Goal: Information Seeking & Learning: Learn about a topic

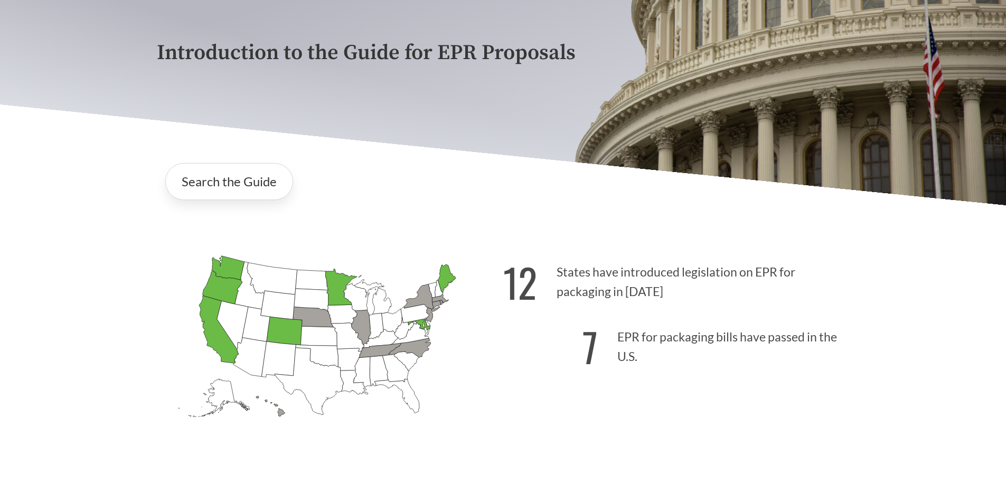
scroll to position [211, 0]
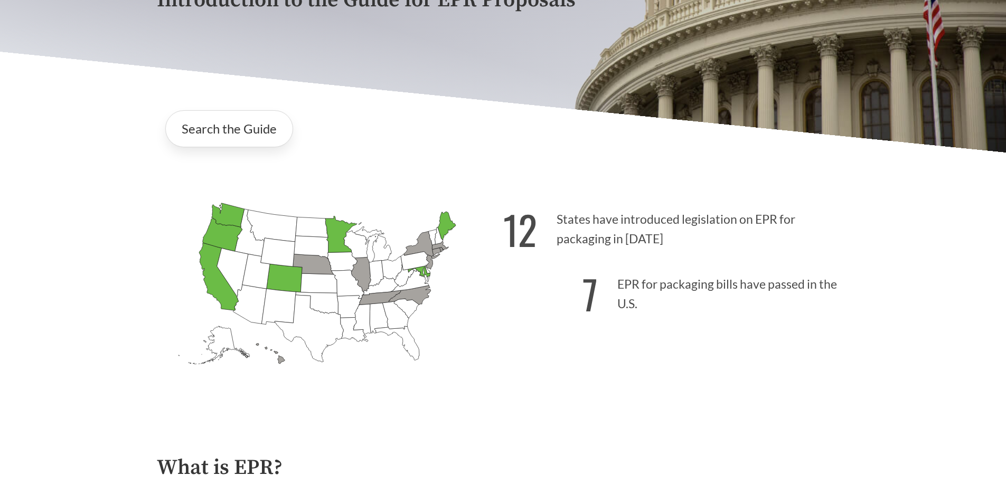
click at [211, 279] on icon "[US_STATE] Passed: 1" at bounding box center [219, 277] width 40 height 68
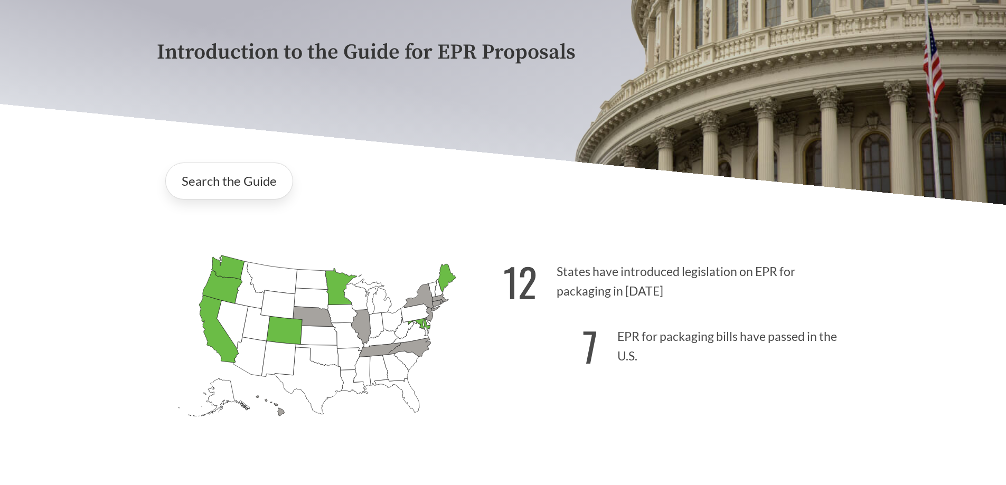
scroll to position [158, 0]
click at [247, 184] on link "Search the Guide" at bounding box center [229, 181] width 128 height 37
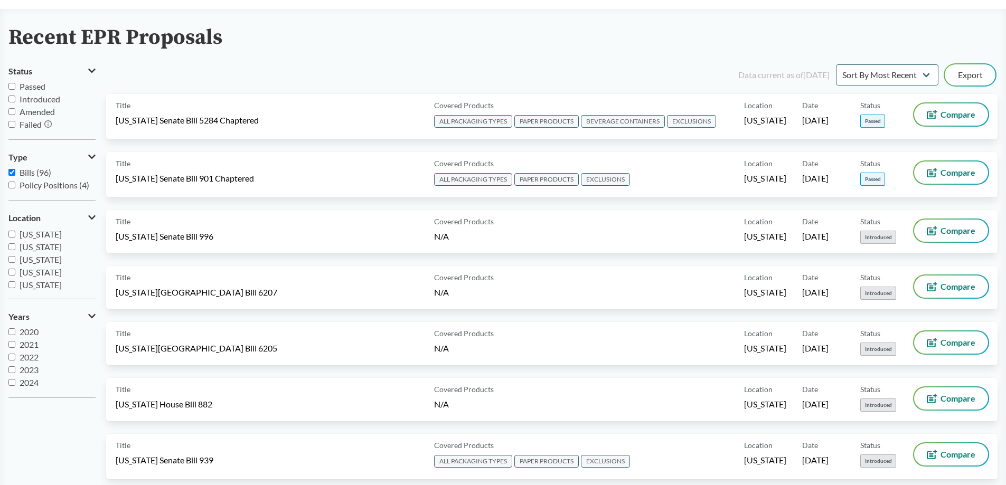
scroll to position [70, 0]
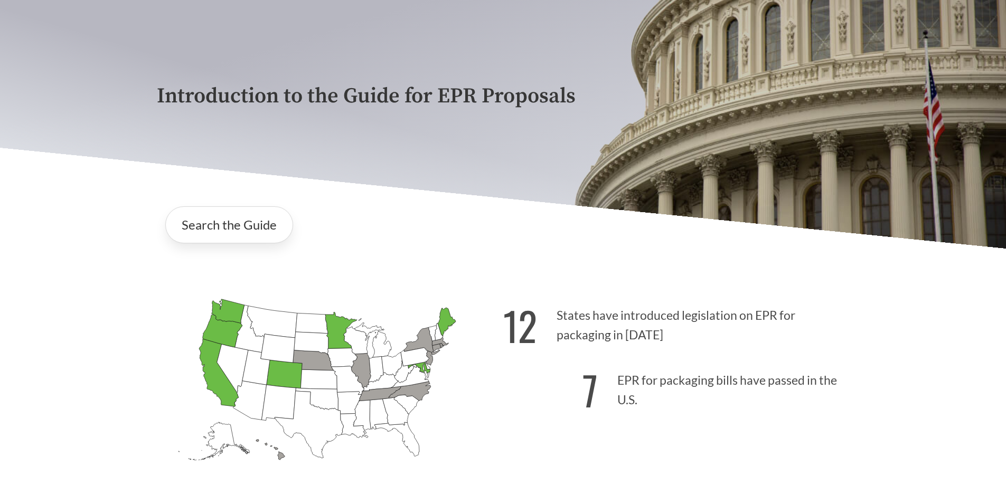
scroll to position [158, 0]
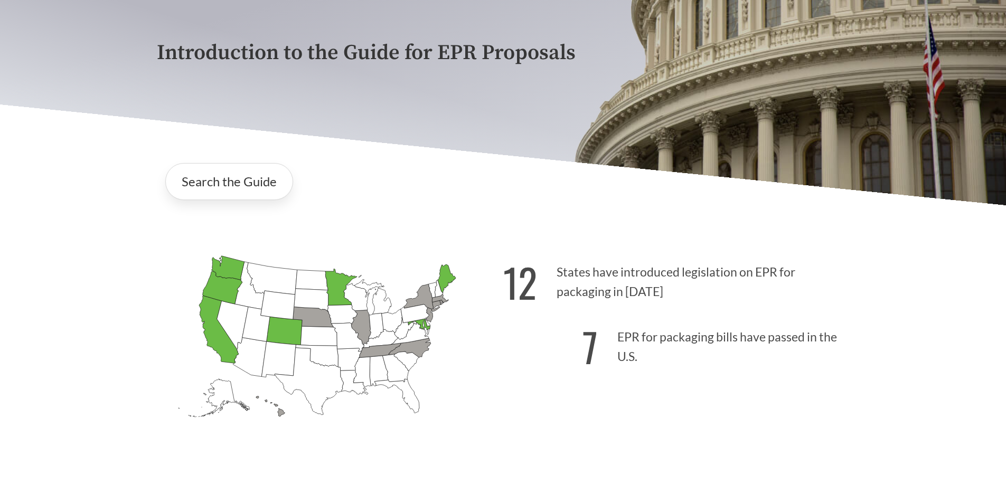
click at [420, 348] on icon "[US_STATE] Introduced: 1" at bounding box center [410, 348] width 42 height 19
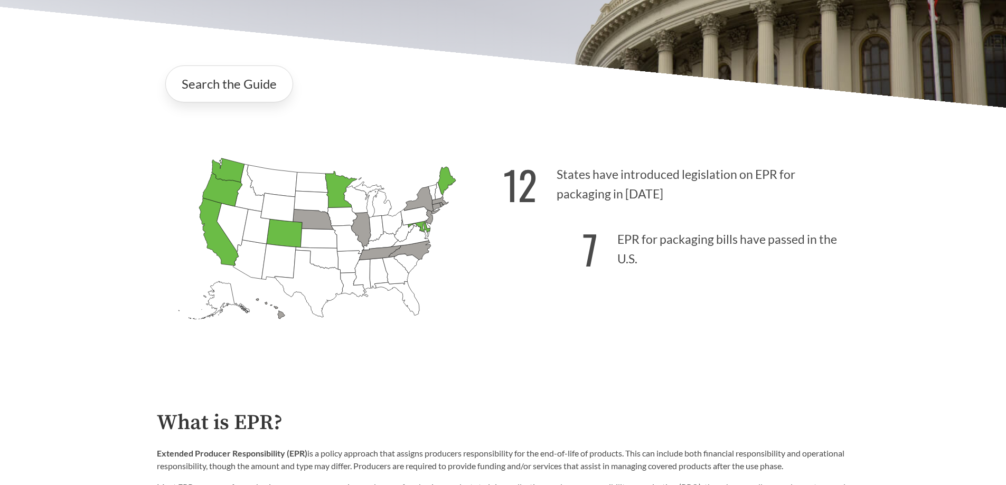
scroll to position [264, 0]
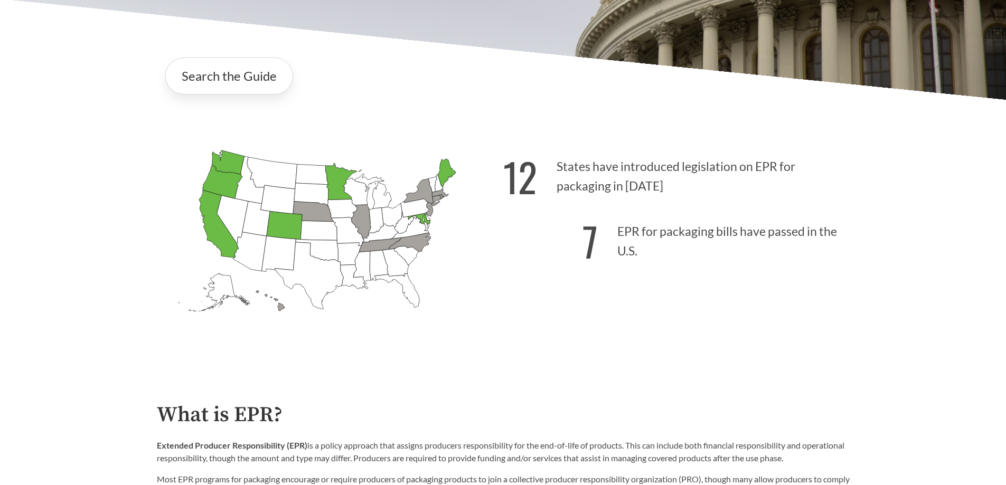
click at [363, 223] on icon "[US_STATE] Introduced: 2" at bounding box center [361, 222] width 20 height 35
click at [250, 78] on link "Search the Guide" at bounding box center [229, 76] width 128 height 37
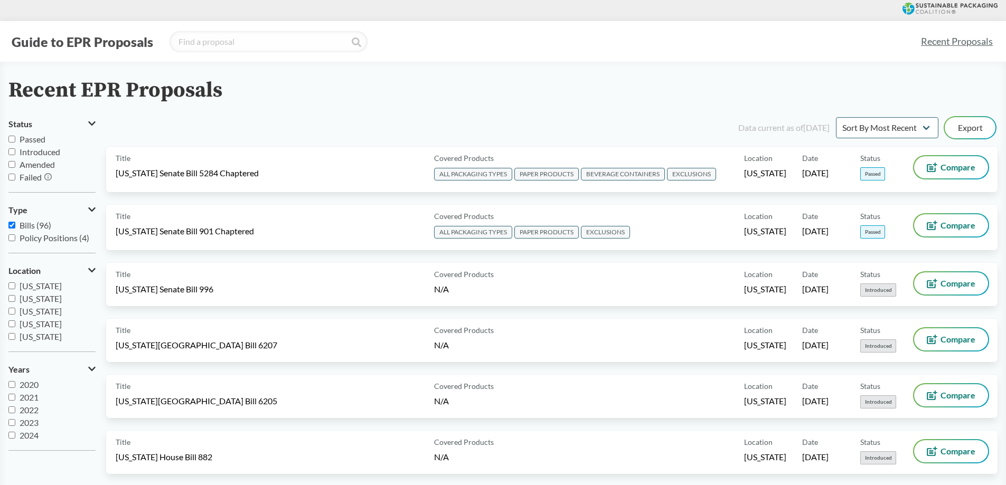
click at [14, 151] on input "Introduced" at bounding box center [11, 151] width 7 height 7
checkbox input "true"
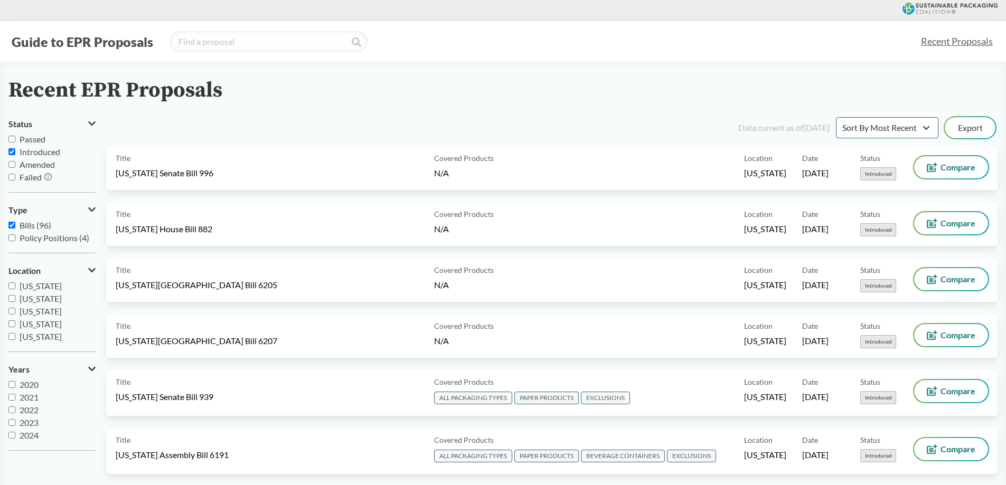
scroll to position [13, 0]
click at [12, 435] on input "2025" at bounding box center [11, 435] width 7 height 7
checkbox input "true"
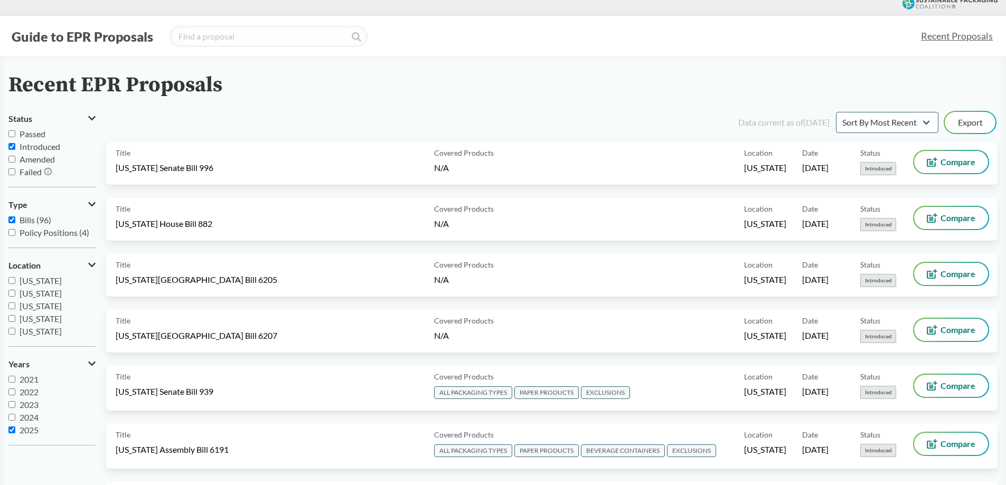
scroll to position [0, 0]
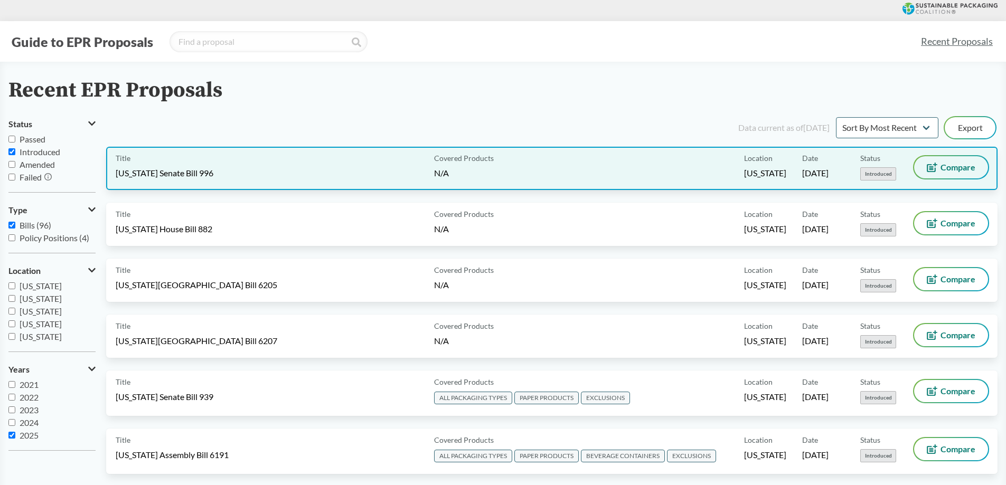
click at [942, 168] on span "Compare" at bounding box center [958, 167] width 35 height 8
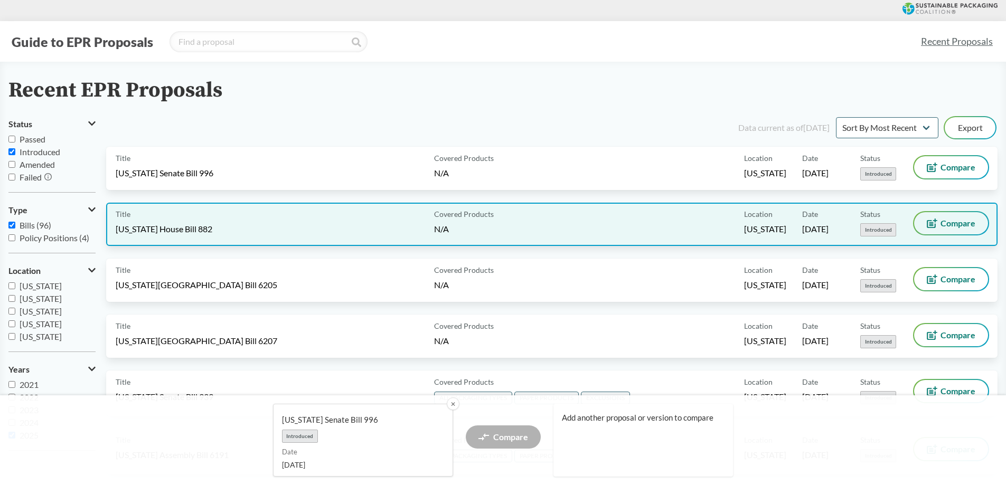
click at [937, 224] on icon at bounding box center [932, 224] width 11 height 10
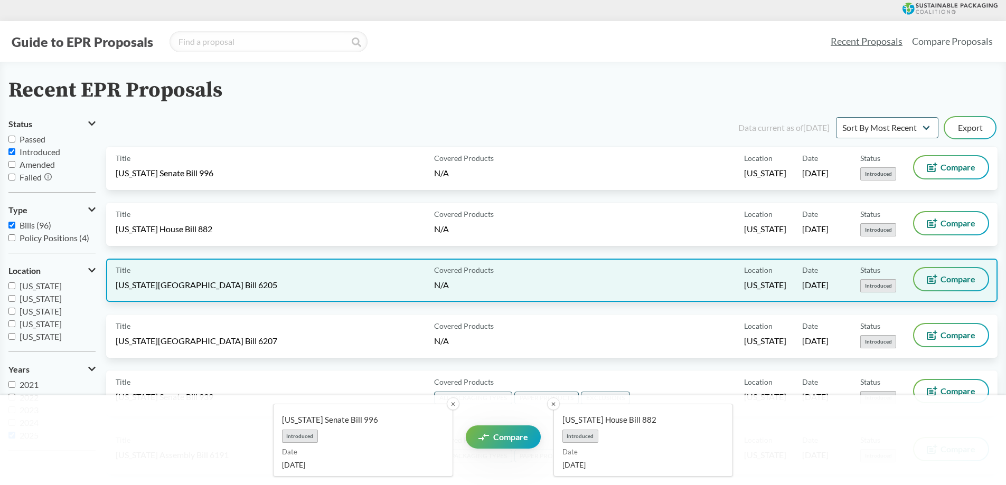
click at [943, 282] on span "Compare" at bounding box center [958, 279] width 35 height 8
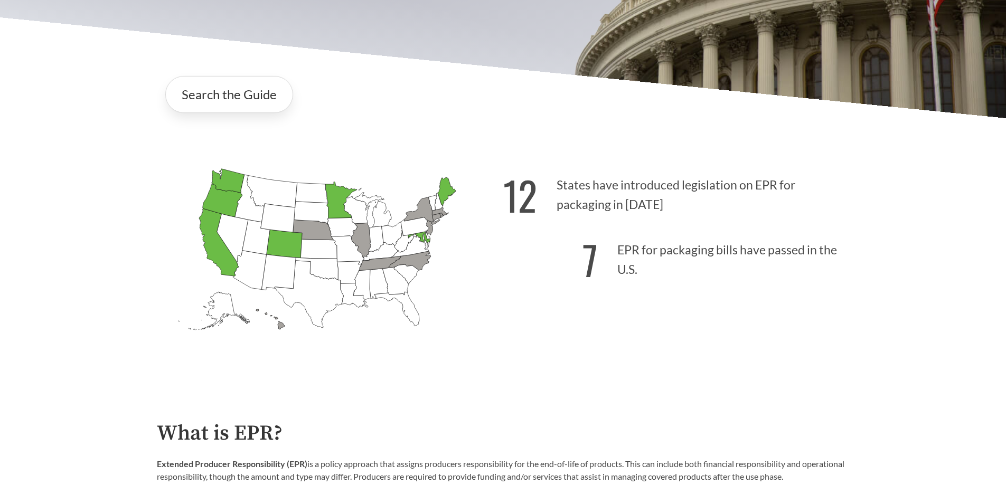
scroll to position [264, 0]
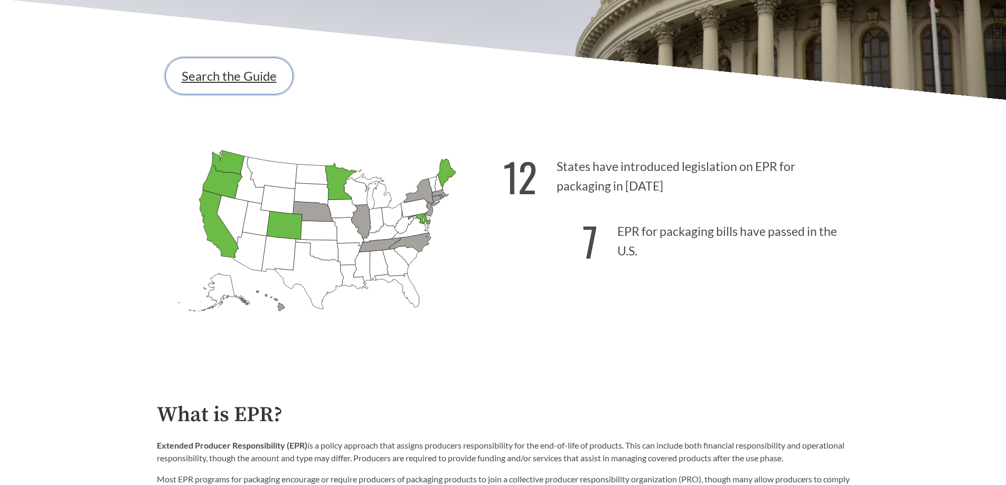
click at [225, 78] on link "Search the Guide" at bounding box center [229, 76] width 128 height 37
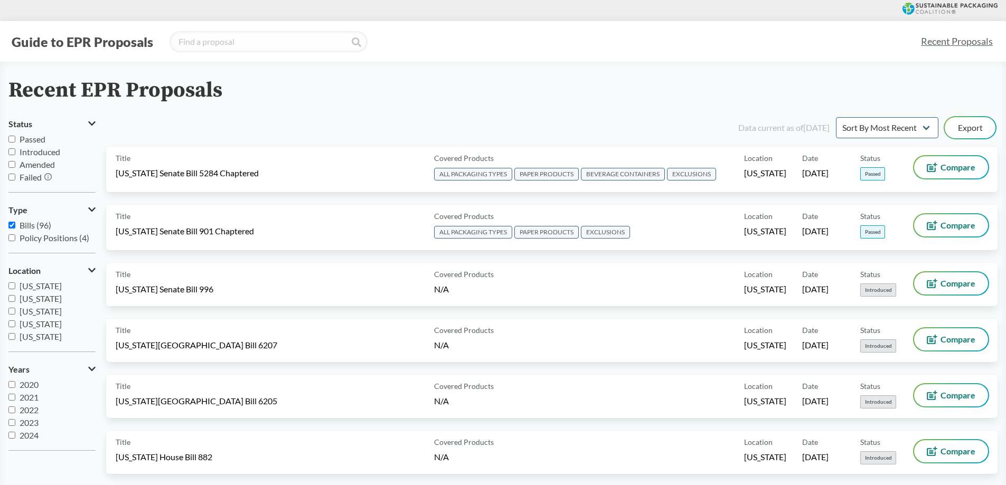
click at [14, 150] on input "Introduced" at bounding box center [11, 151] width 7 height 7
checkbox input "true"
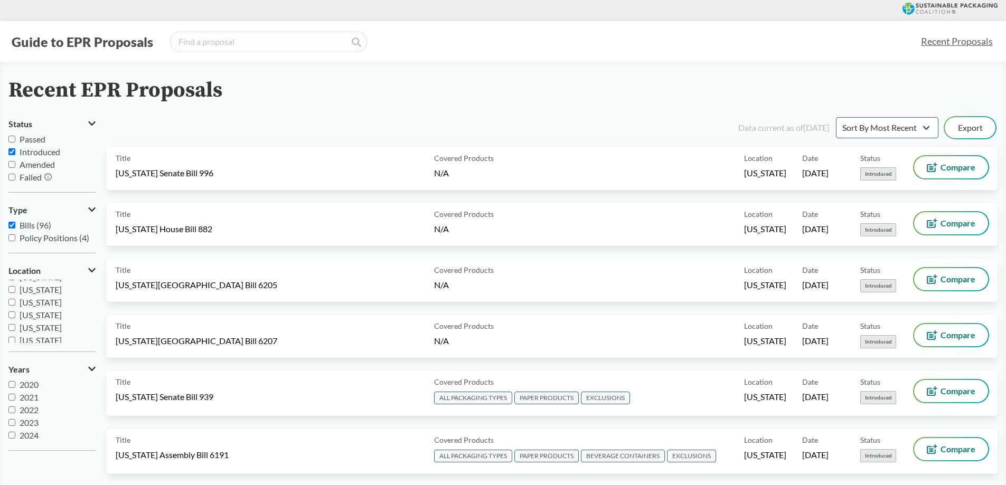
scroll to position [125, 0]
click at [12, 316] on label "[US_STATE]" at bounding box center [51, 313] width 87 height 13
click at [13, 314] on input "[US_STATE]" at bounding box center [11, 313] width 7 height 7
checkbox input "true"
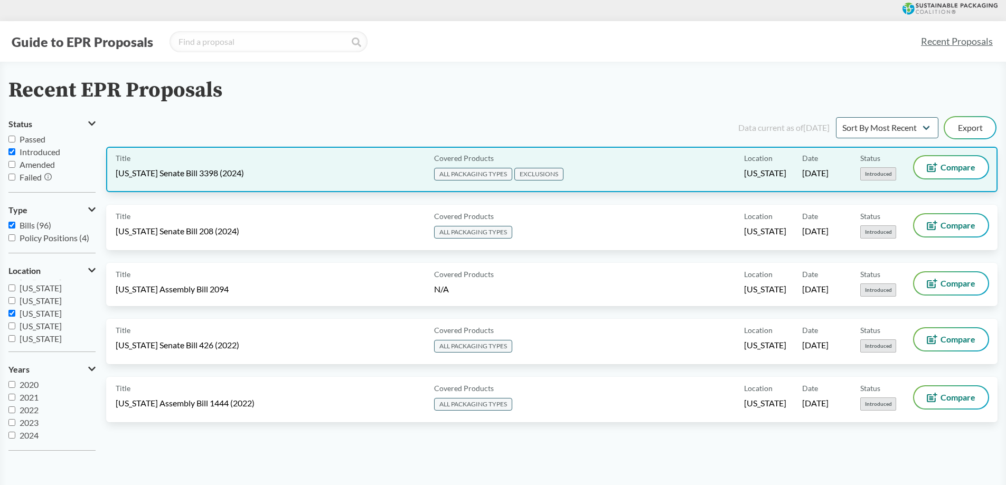
click at [658, 168] on div "Covered Products ALL PACKAGING TYPES EXCLUSIONS" at bounding box center [587, 169] width 314 height 26
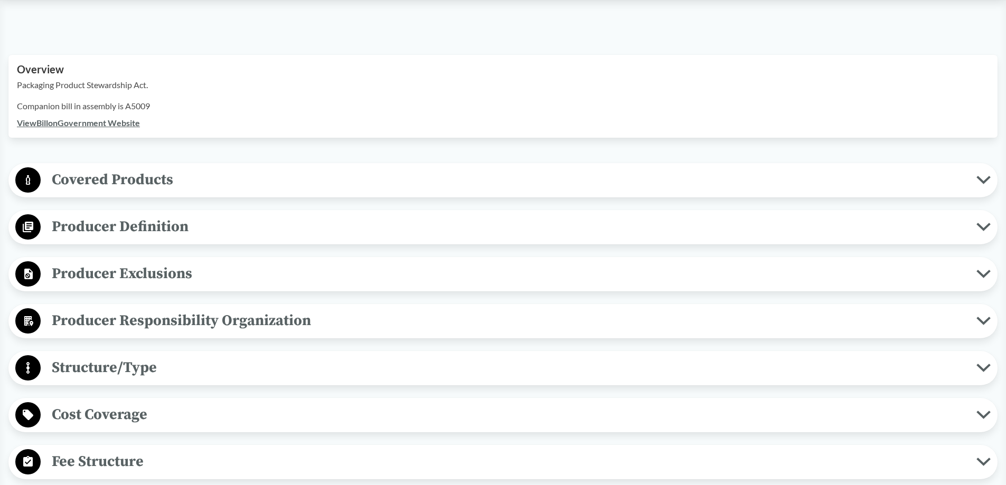
scroll to position [304, 0]
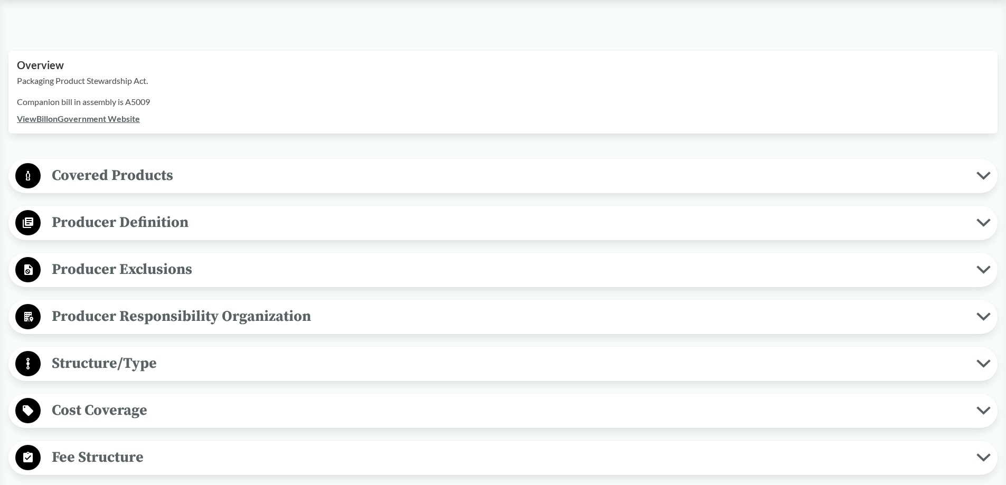
click at [106, 119] on link "View Bill on Government Website" at bounding box center [78, 119] width 123 height 10
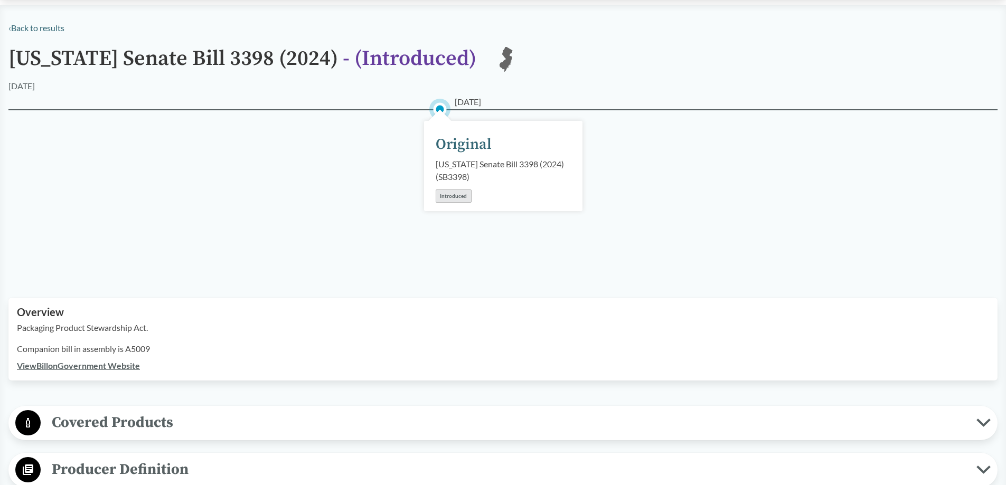
scroll to position [158, 0]
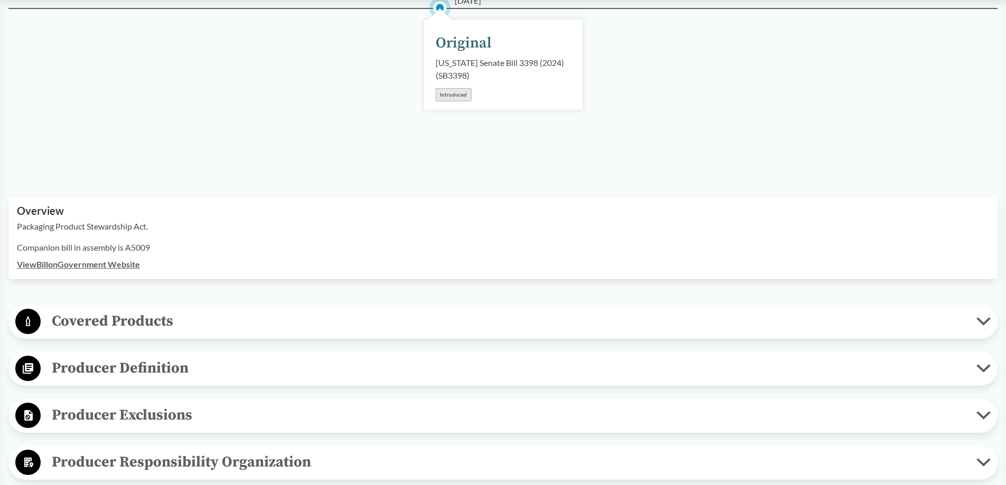
click at [171, 326] on span "Covered Products" at bounding box center [509, 322] width 936 height 24
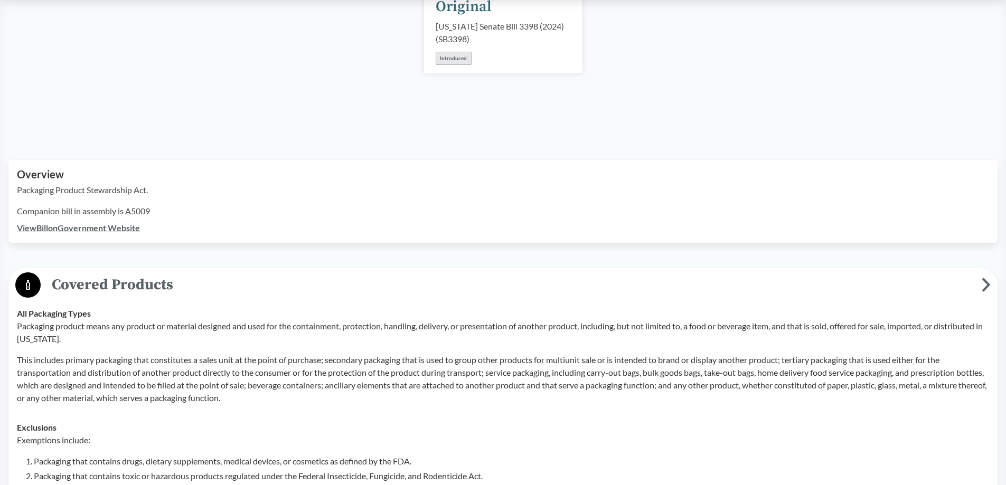
scroll to position [211, 0]
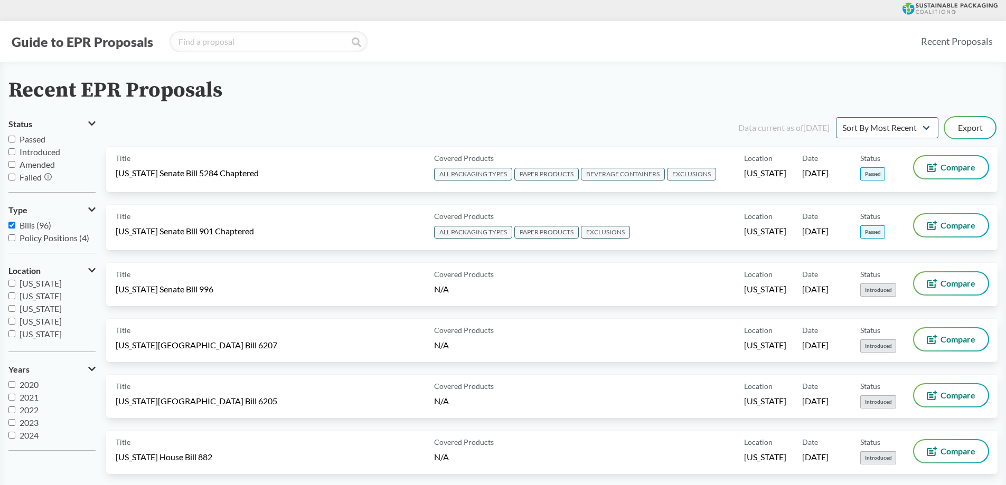
scroll to position [158, 0]
click at [11, 282] on input "[US_STATE]" at bounding box center [11, 279] width 7 height 7
checkbox input "true"
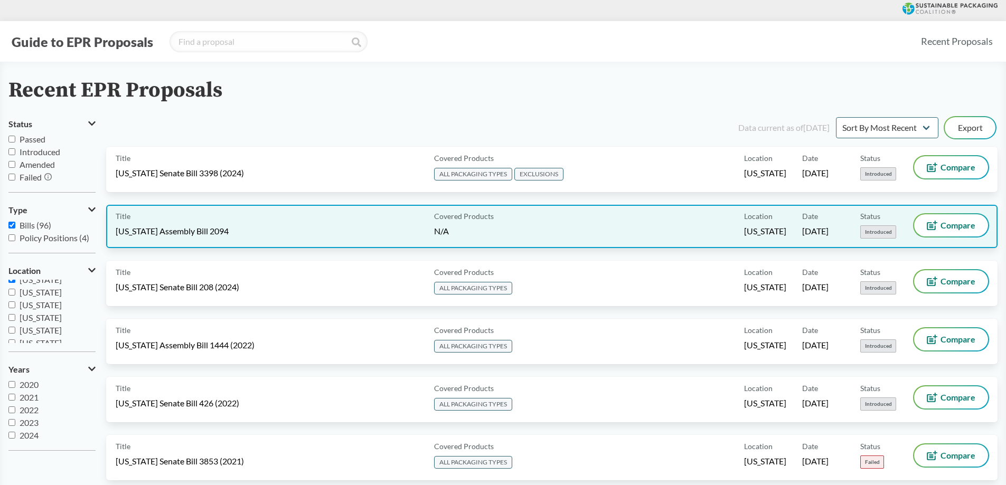
click at [493, 221] on div "Covered Products N/A" at bounding box center [587, 226] width 314 height 24
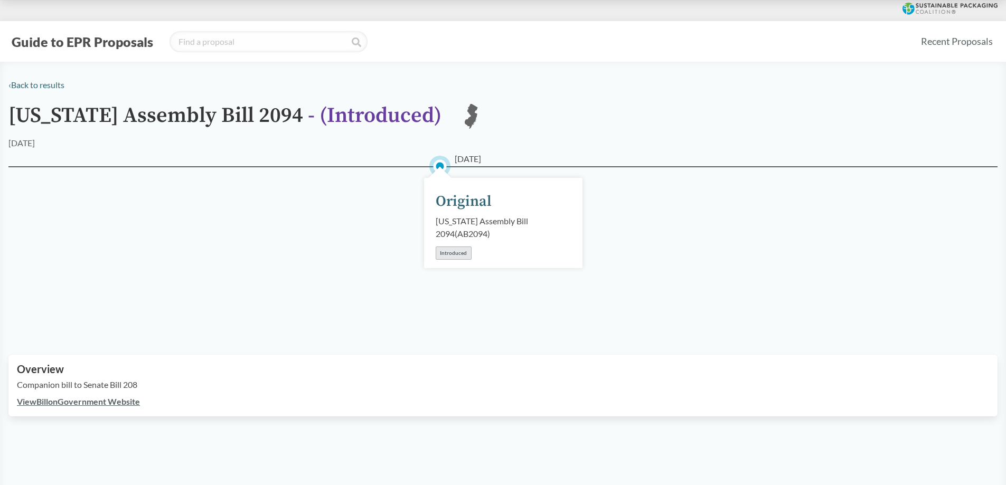
click at [79, 404] on link "View Bill on Government Website" at bounding box center [78, 402] width 123 height 10
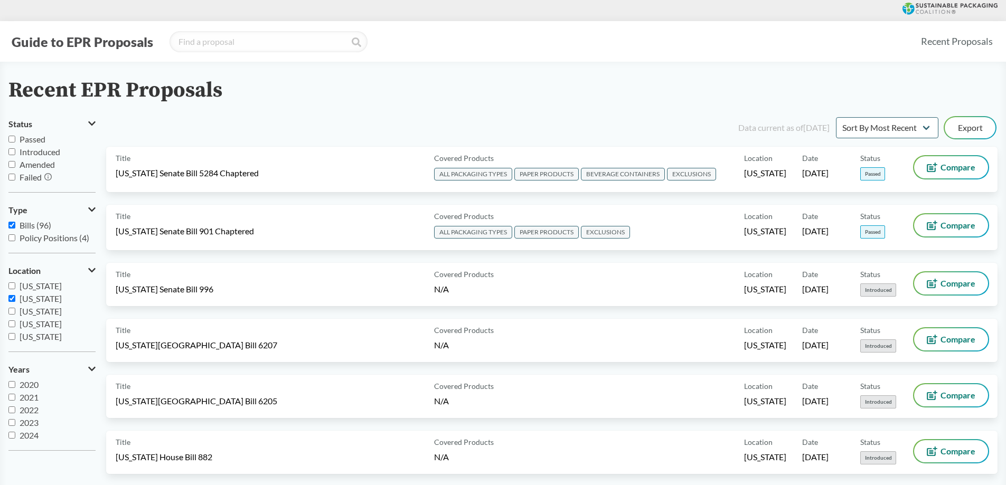
scroll to position [158, 0]
click at [12, 284] on label "[US_STATE]" at bounding box center [51, 280] width 87 height 13
click at [12, 283] on input "[US_STATE]" at bounding box center [11, 279] width 7 height 7
click at [10, 284] on input "[US_STATE]" at bounding box center [11, 283] width 7 height 7
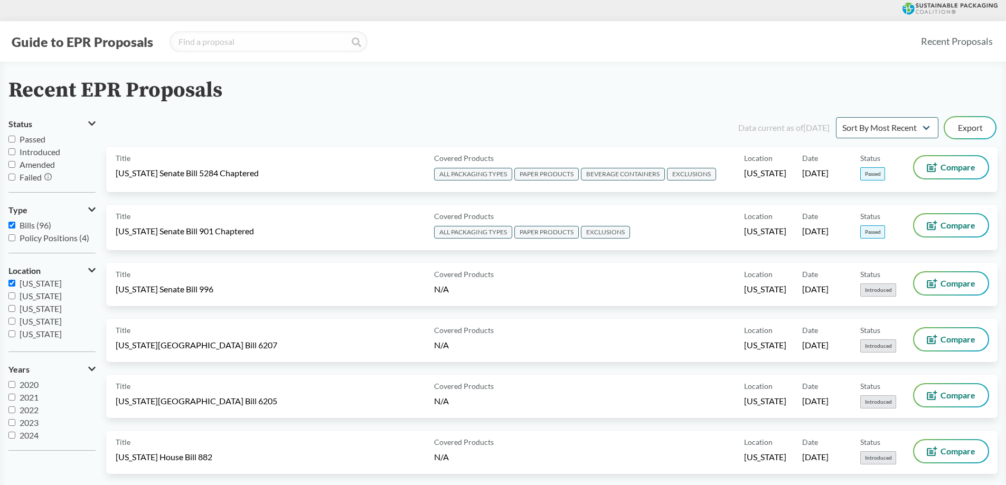
checkbox input "true"
click at [15, 153] on input "Introduced" at bounding box center [11, 151] width 7 height 7
checkbox input "true"
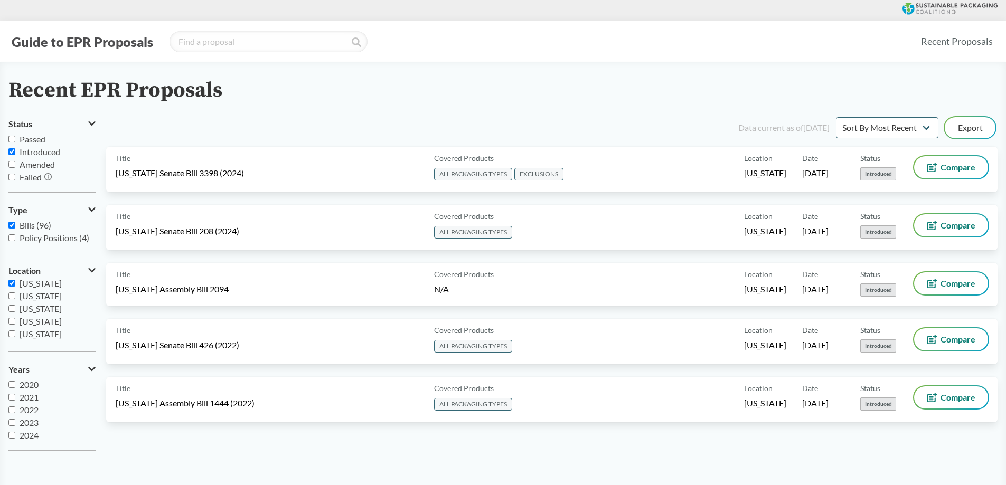
click at [11, 178] on input "Failed" at bounding box center [11, 177] width 7 height 7
checkbox input "true"
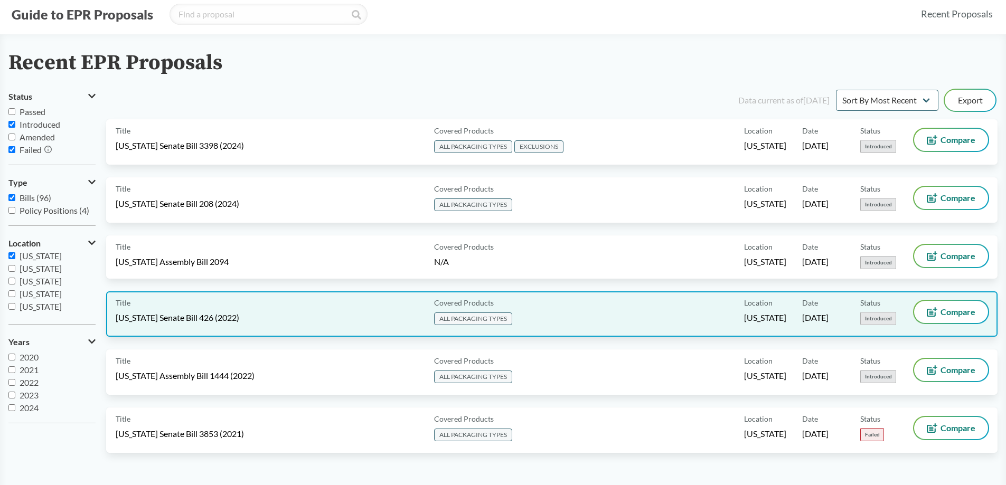
scroll to position [53, 0]
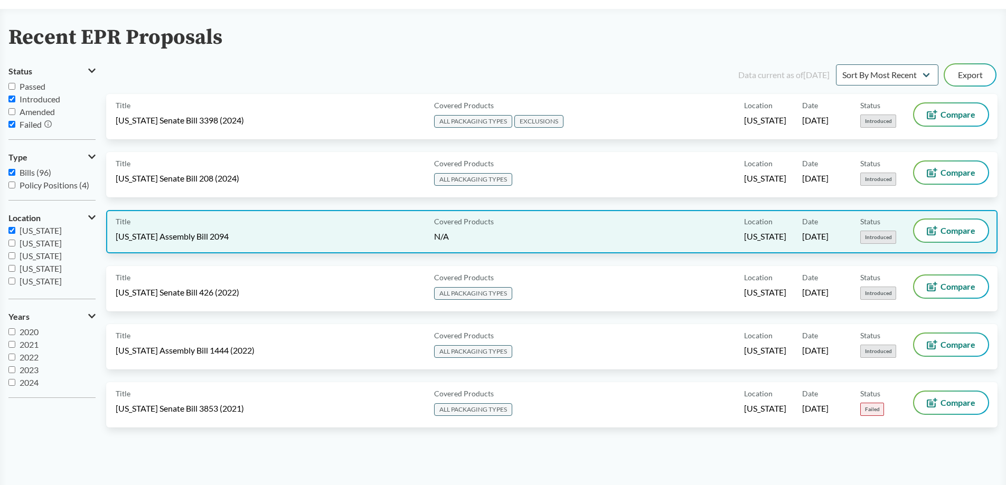
click at [246, 237] on div "Title [US_STATE] Assembly Bill 2094" at bounding box center [273, 232] width 314 height 24
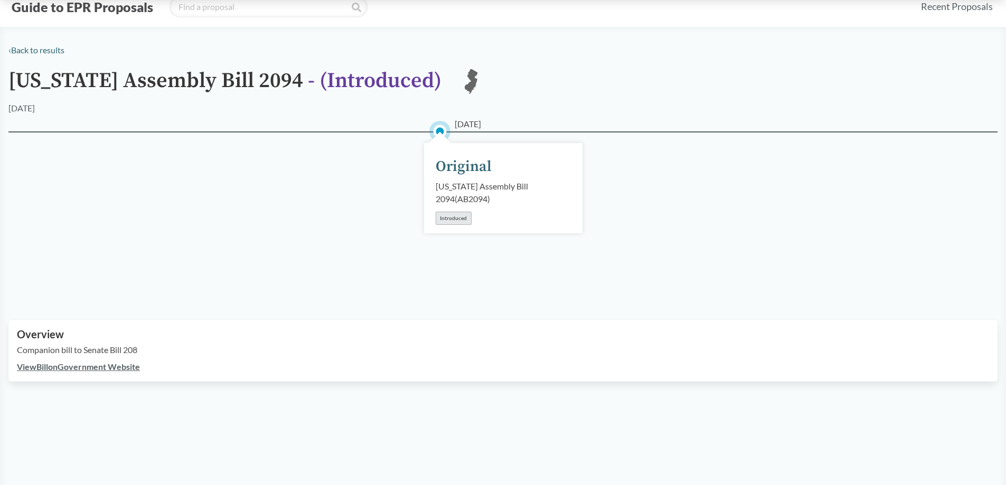
scroll to position [53, 0]
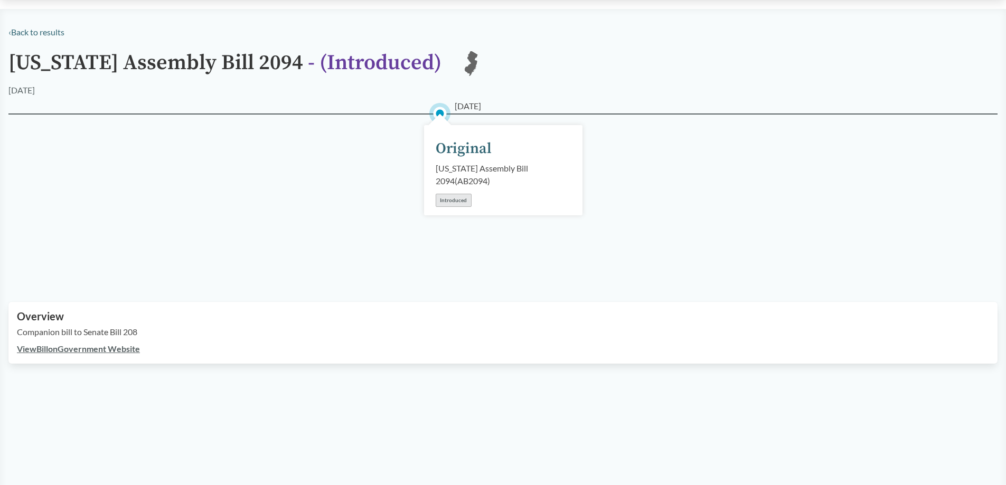
click at [69, 349] on link "View Bill on Government Website" at bounding box center [78, 349] width 123 height 10
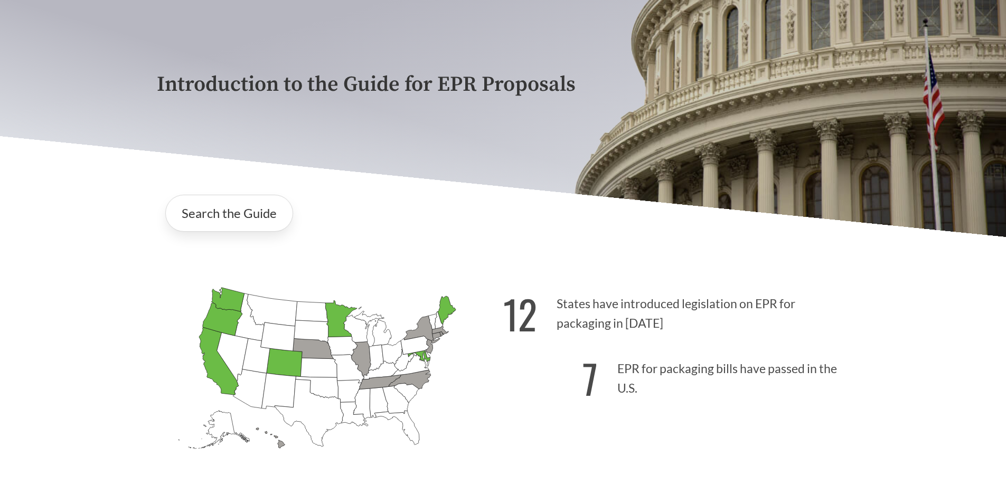
scroll to position [158, 0]
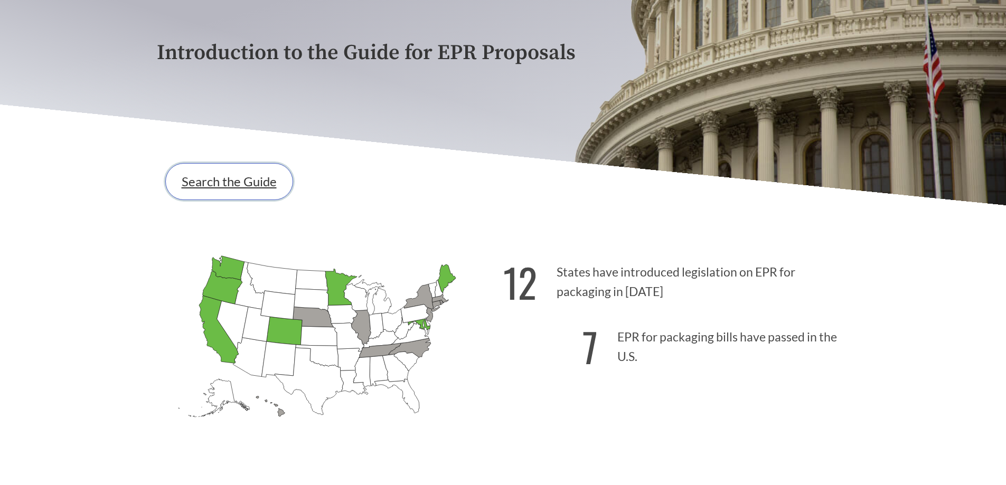
click at [242, 184] on link "Search the Guide" at bounding box center [229, 181] width 128 height 37
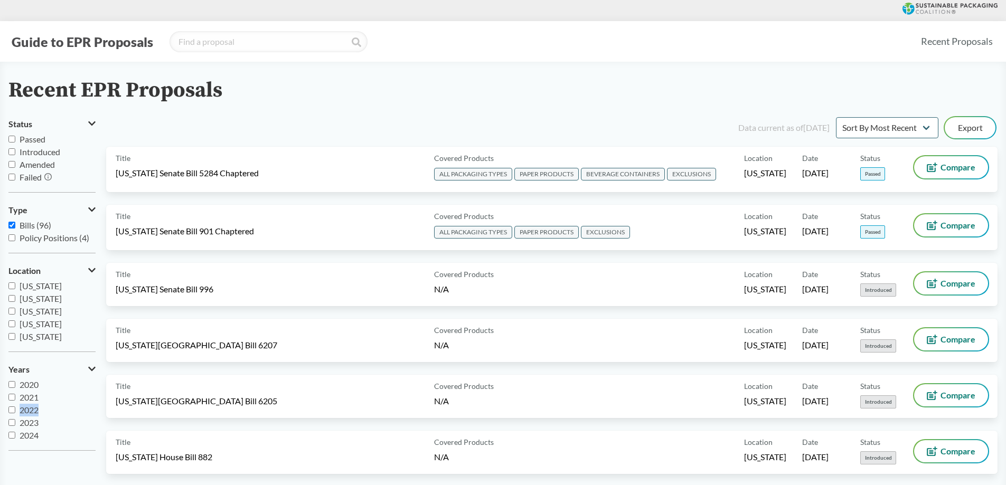
drag, startPoint x: 90, startPoint y: 407, endPoint x: 88, endPoint y: 414, distance: 7.0
click at [10, 435] on input "2025" at bounding box center [11, 435] width 7 height 7
checkbox input "true"
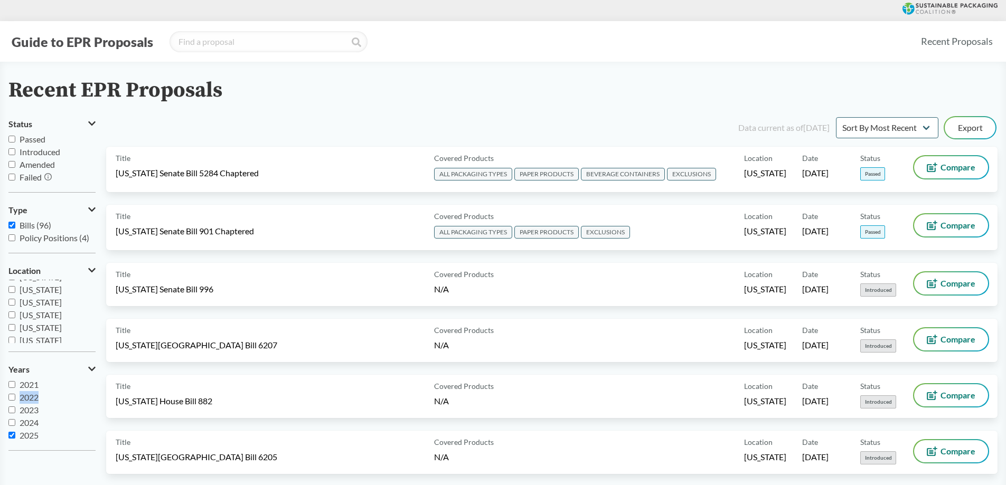
scroll to position [138, 0]
click at [14, 299] on input "[US_STATE]" at bounding box center [11, 299] width 7 height 7
checkbox input "true"
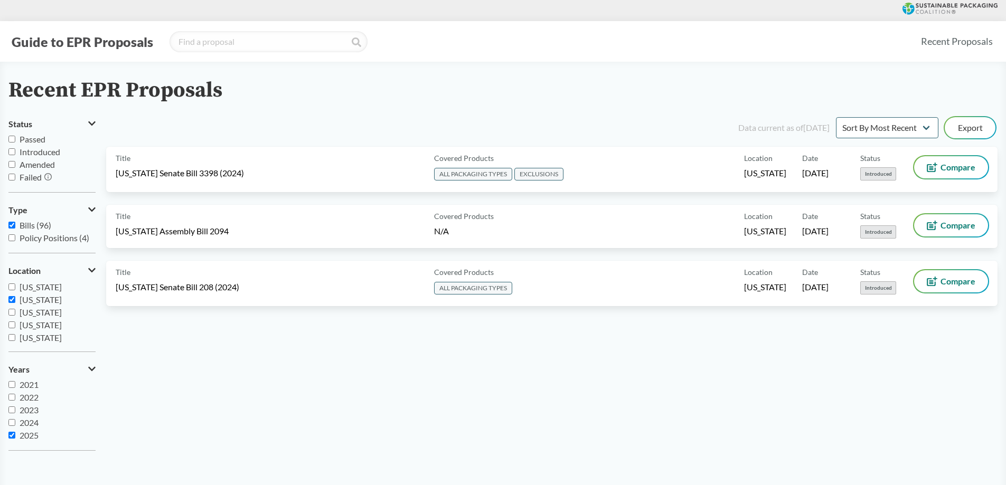
click at [331, 385] on div "Data current as of [DATE] Sort By Most Recent Sort By Status Export Title [US_S…" at bounding box center [552, 287] width 892 height 344
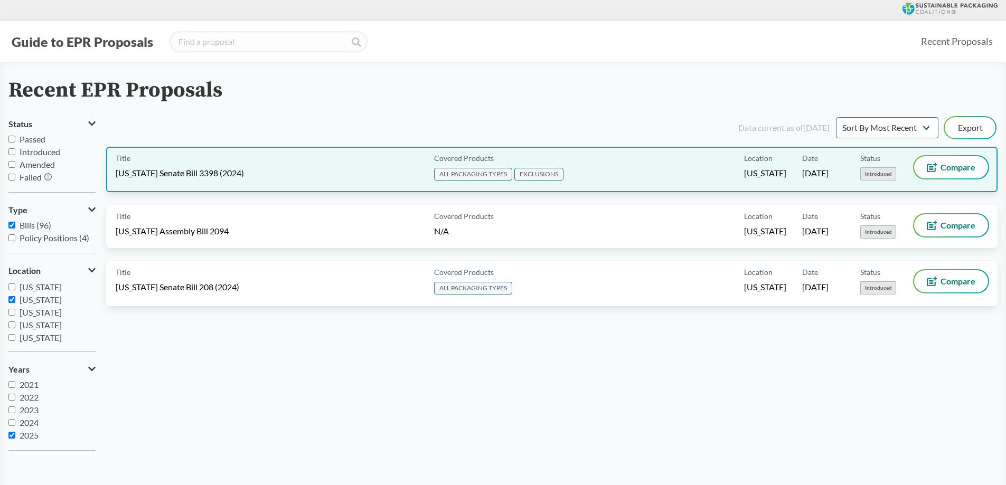
click at [365, 165] on div "Title [US_STATE] Senate Bill 3398 (2024)" at bounding box center [273, 169] width 314 height 26
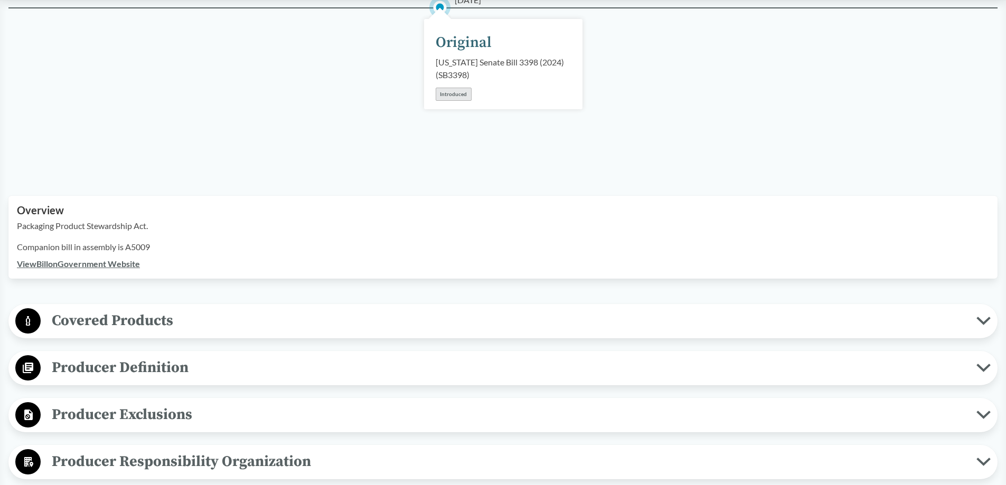
scroll to position [211, 0]
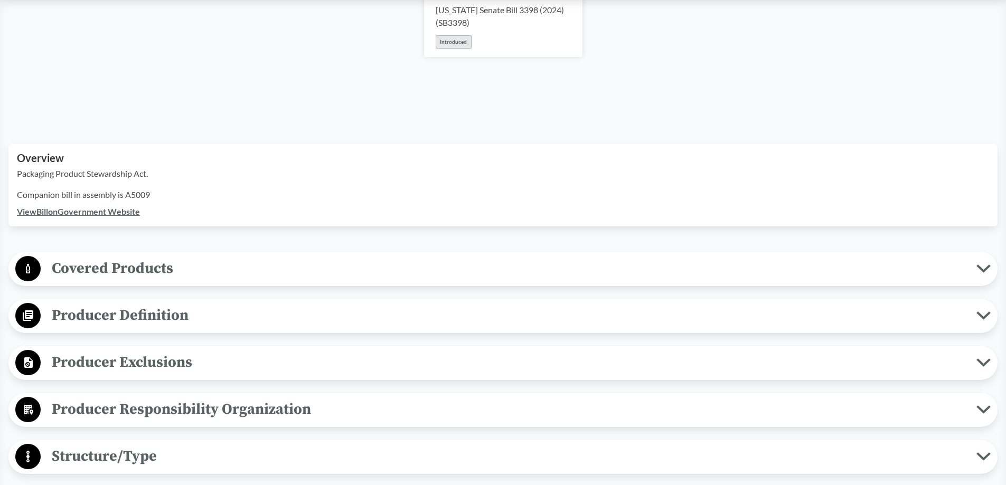
click at [115, 273] on span "Covered Products" at bounding box center [509, 269] width 936 height 24
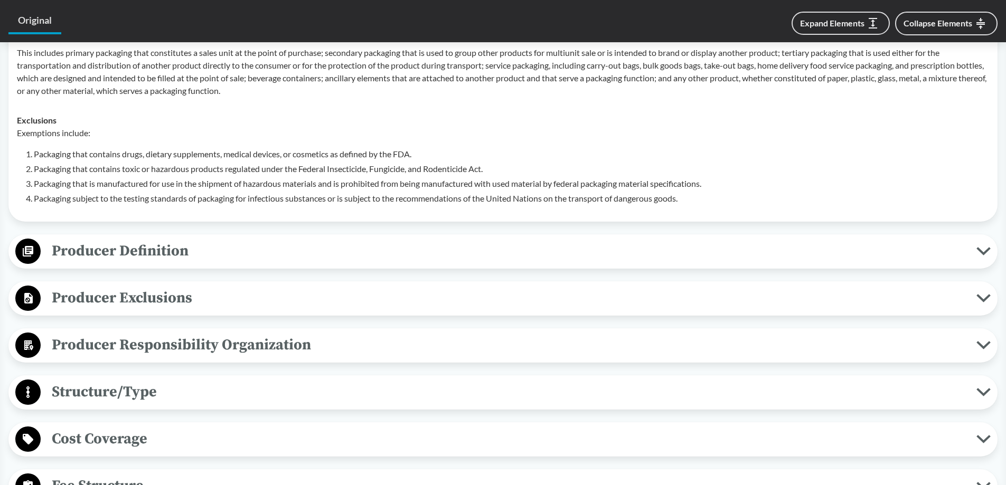
scroll to position [528, 0]
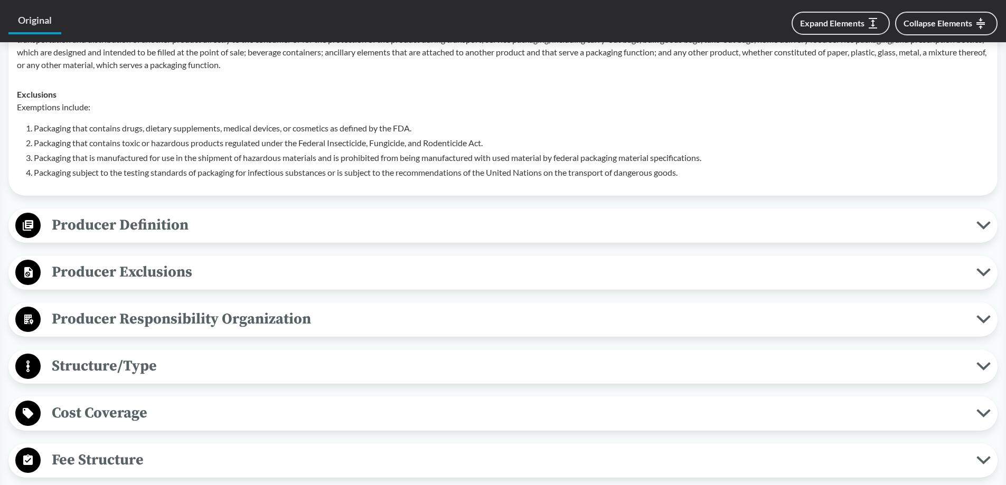
click at [170, 231] on span "Producer Definition" at bounding box center [509, 225] width 936 height 24
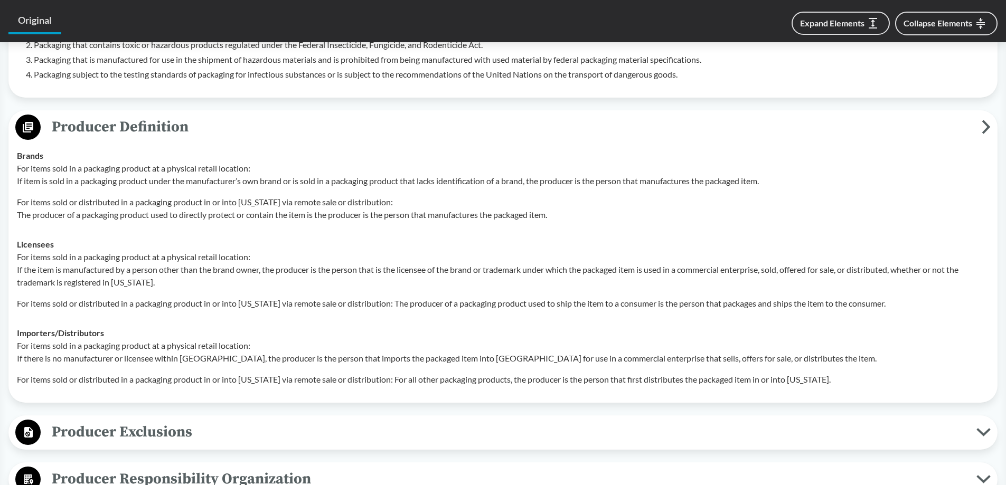
scroll to position [634, 0]
